Goal: Information Seeking & Learning: Learn about a topic

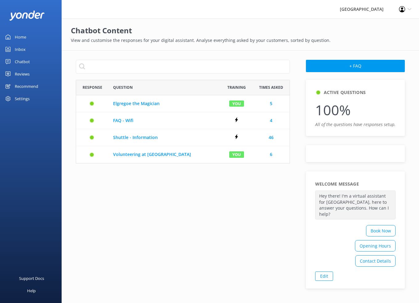
scroll to position [79, 210]
click at [27, 72] on div "Reviews" at bounding box center [22, 74] width 15 height 12
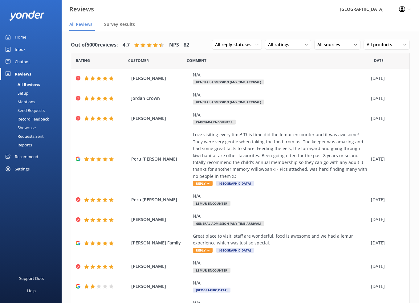
click at [26, 142] on div "Reports" at bounding box center [18, 144] width 28 height 9
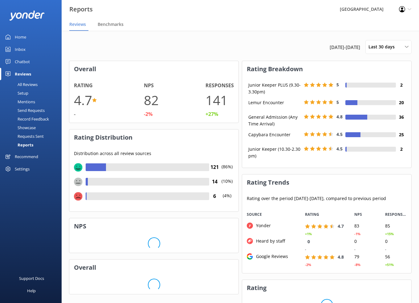
scroll to position [62, 165]
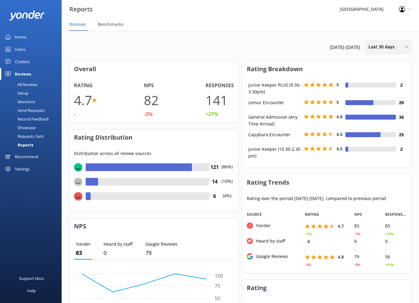
click at [405, 45] on icon at bounding box center [407, 47] width 4 height 4
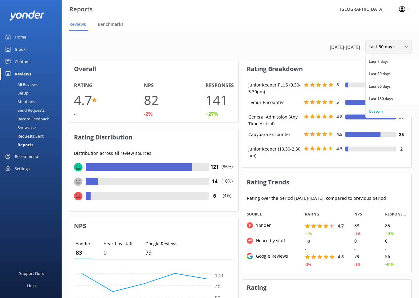
click at [381, 115] on link "Custom" at bounding box center [393, 111] width 55 height 12
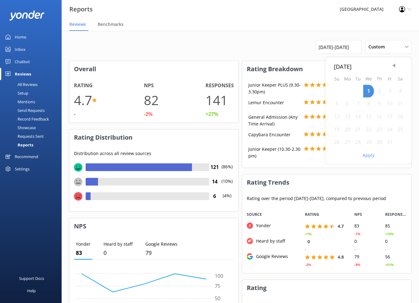
click at [393, 63] on span "Previous Month" at bounding box center [394, 66] width 6 height 6
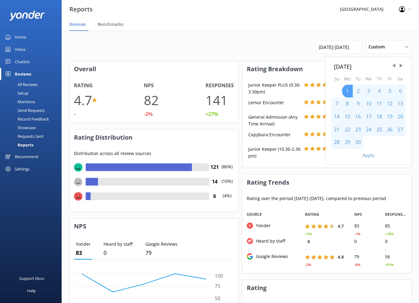
click at [347, 90] on div "1" at bounding box center [347, 91] width 11 height 13
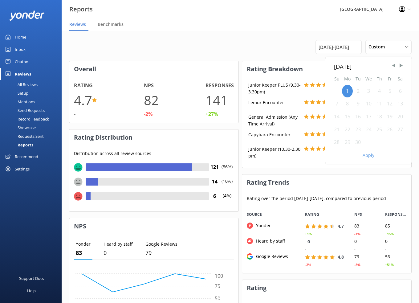
click at [359, 143] on div "30" at bounding box center [358, 142] width 10 height 13
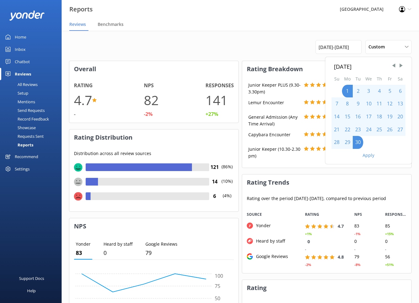
click at [368, 156] on button "Apply" at bounding box center [369, 155] width 12 height 4
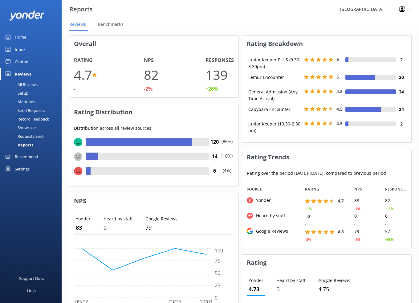
scroll to position [31, 0]
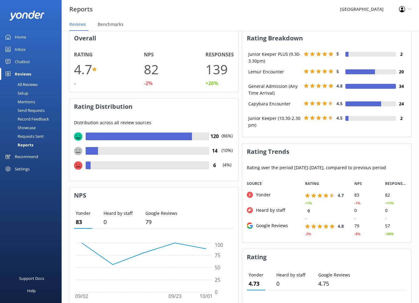
click at [27, 83] on div "All Reviews" at bounding box center [21, 84] width 34 height 9
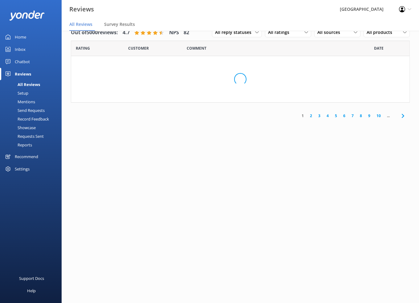
scroll to position [12, 0]
